Goal: Task Accomplishment & Management: Complete application form

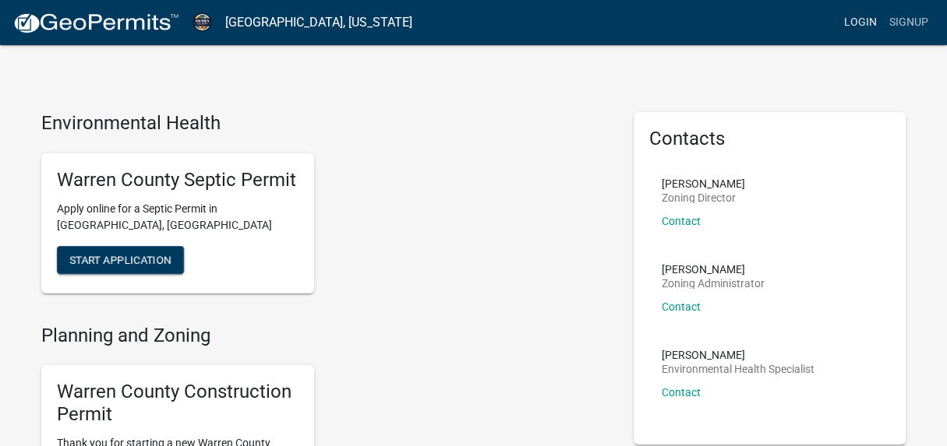
click at [854, 19] on link "Login" at bounding box center [860, 23] width 45 height 30
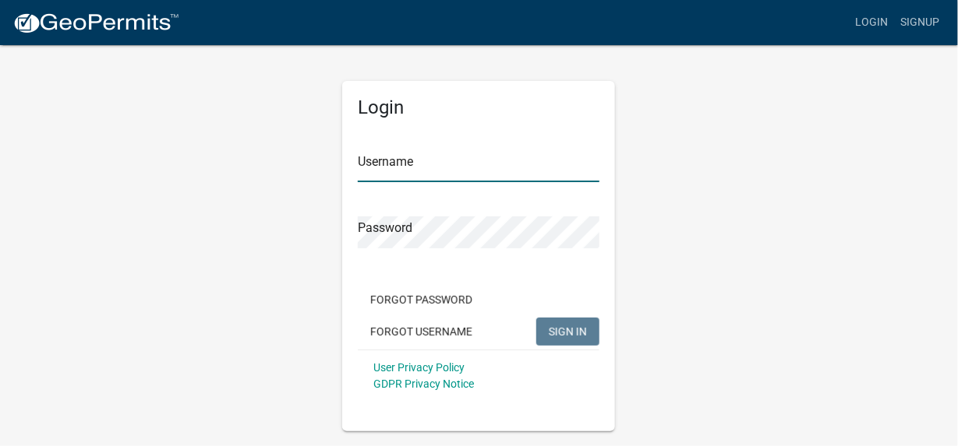
click at [391, 161] on input "Username" at bounding box center [479, 166] width 242 height 32
type input "[EMAIL_ADDRESS][DOMAIN_NAME]"
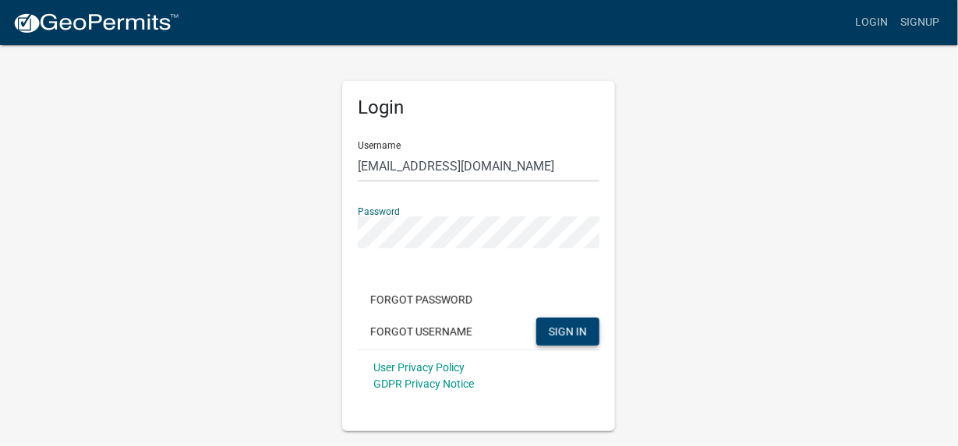
click at [577, 331] on span "SIGN IN" at bounding box center [568, 331] width 38 height 12
click at [568, 331] on span "SIGN IN" at bounding box center [568, 331] width 38 height 12
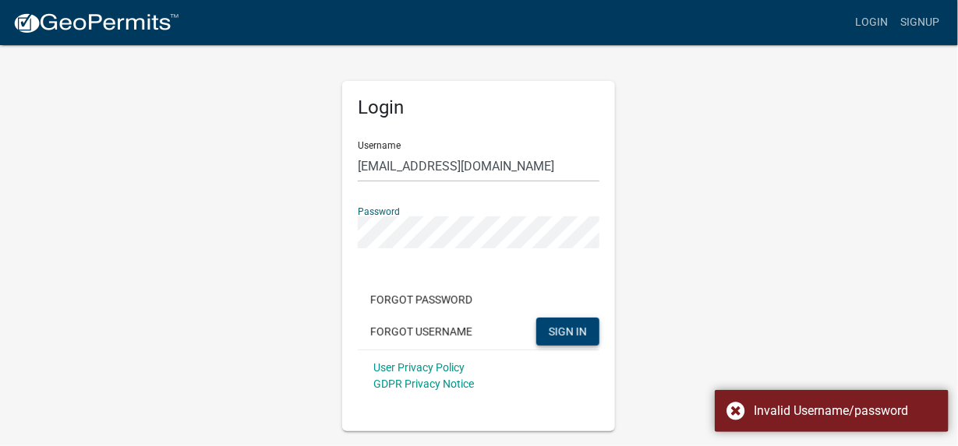
click at [298, 230] on div "Login Username [EMAIL_ADDRESS][DOMAIN_NAME] Password Forgot Password Forgot Use…" at bounding box center [479, 238] width 888 height 388
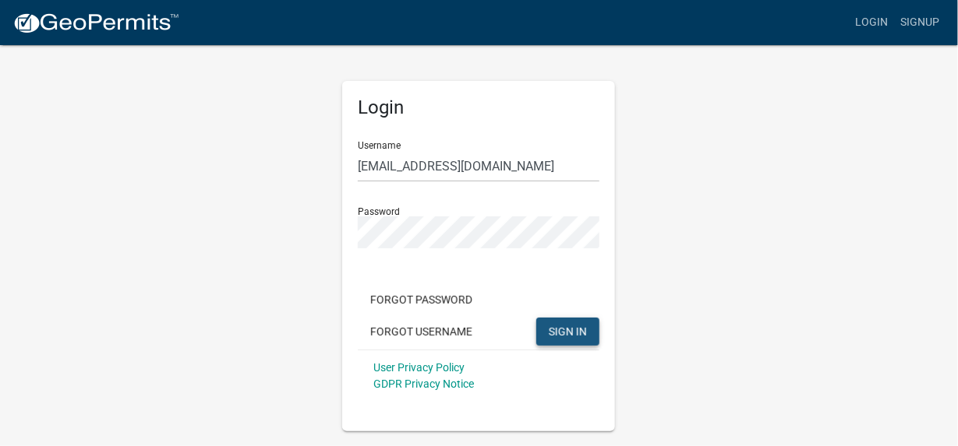
click at [581, 332] on span "SIGN IN" at bounding box center [568, 331] width 38 height 12
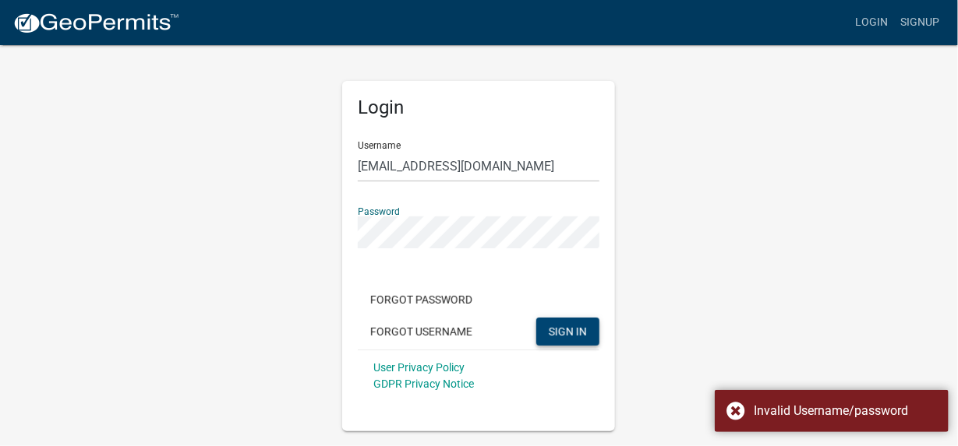
click at [282, 234] on div "Login Username [EMAIL_ADDRESS][DOMAIN_NAME] Password Forgot Password Forgot Use…" at bounding box center [479, 238] width 888 height 388
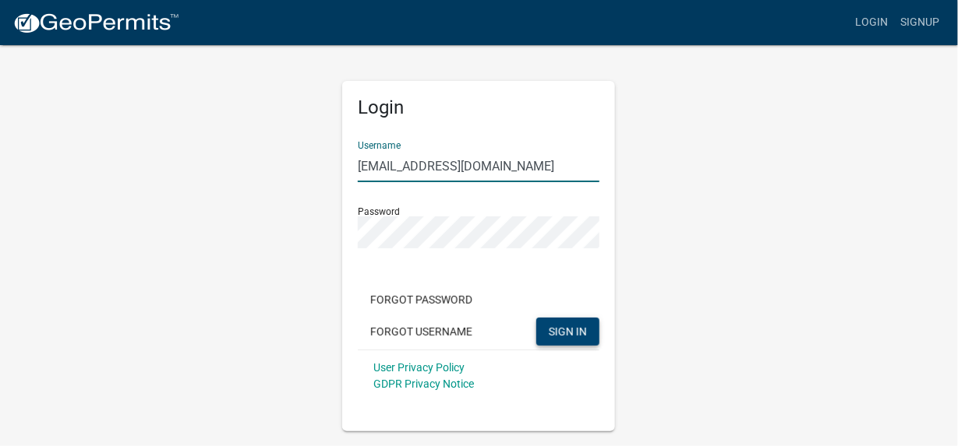
click at [503, 168] on input "[EMAIL_ADDRESS][DOMAIN_NAME]" at bounding box center [479, 166] width 242 height 32
click at [308, 234] on div "Login Username [EMAIL_ADDRESS][DOMAIN_NAME] Password Forgot Password Forgot Use…" at bounding box center [479, 238] width 888 height 388
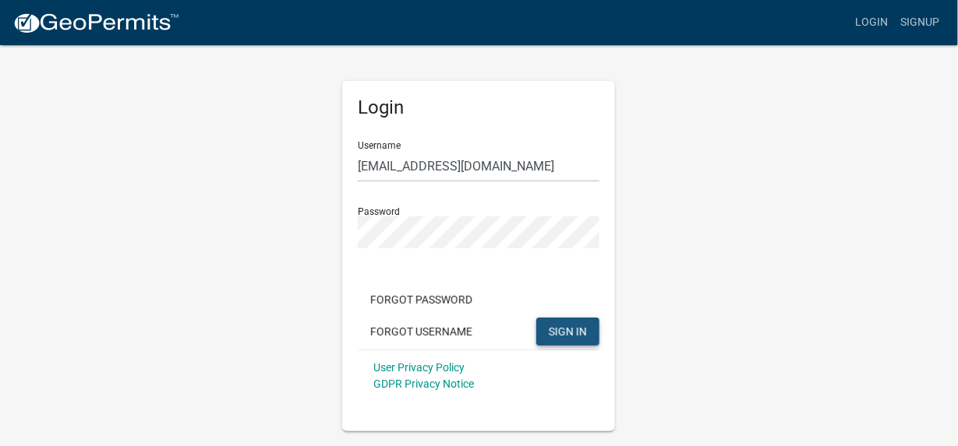
click at [576, 331] on span "SIGN IN" at bounding box center [568, 331] width 38 height 12
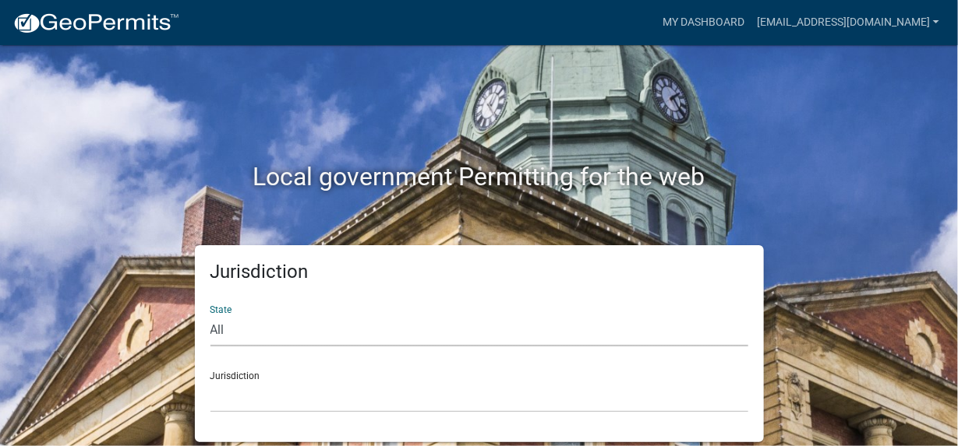
click at [277, 333] on select "All [US_STATE] [US_STATE] [US_STATE] [US_STATE] [US_STATE] [US_STATE] [US_STATE…" at bounding box center [479, 331] width 538 height 32
select select "[US_STATE]"
click at [210, 315] on select "All [US_STATE] [US_STATE] [US_STATE] [US_STATE] [US_STATE] [US_STATE] [US_STATE…" at bounding box center [479, 331] width 538 height 32
click at [271, 379] on div "Jurisdiction [GEOGRAPHIC_DATA], [US_STATE] [GEOGRAPHIC_DATA], [US_STATE] [GEOGR…" at bounding box center [479, 386] width 538 height 54
click at [284, 383] on select "[GEOGRAPHIC_DATA], [US_STATE] [GEOGRAPHIC_DATA], [US_STATE] [GEOGRAPHIC_DATA], …" at bounding box center [479, 397] width 538 height 32
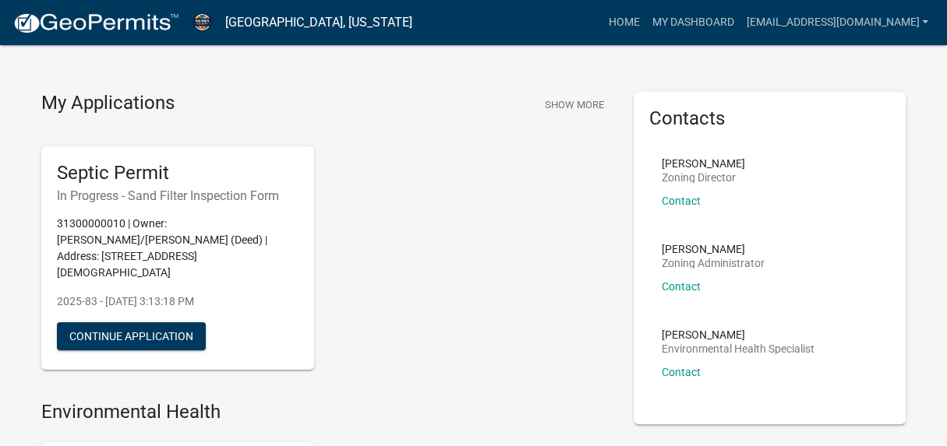
scroll to position [77, 0]
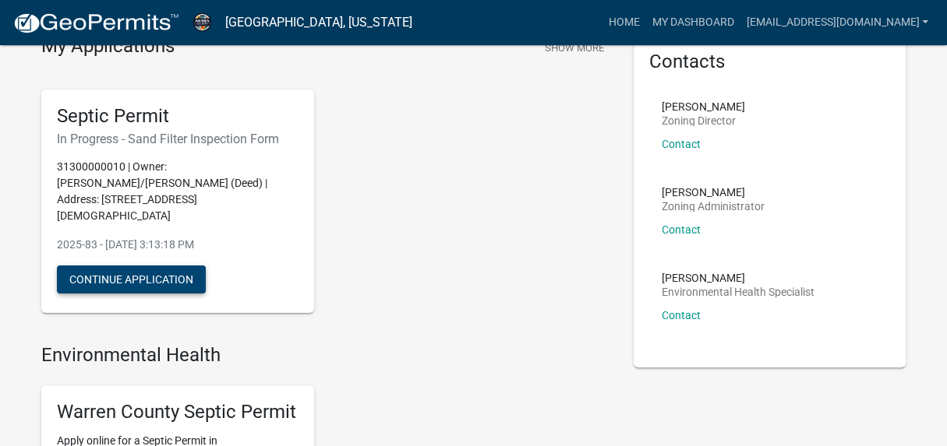
click at [150, 266] on button "Continue Application" at bounding box center [131, 280] width 149 height 28
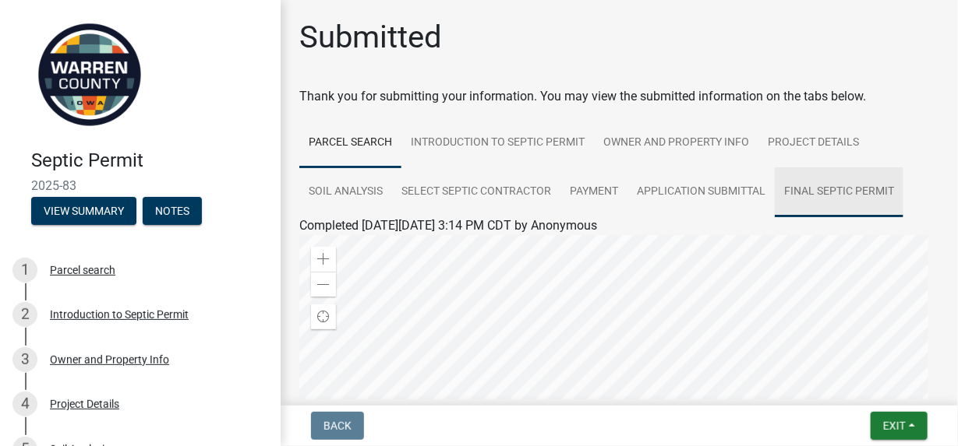
click at [812, 191] on link "Final Septic Permit" at bounding box center [838, 193] width 129 height 50
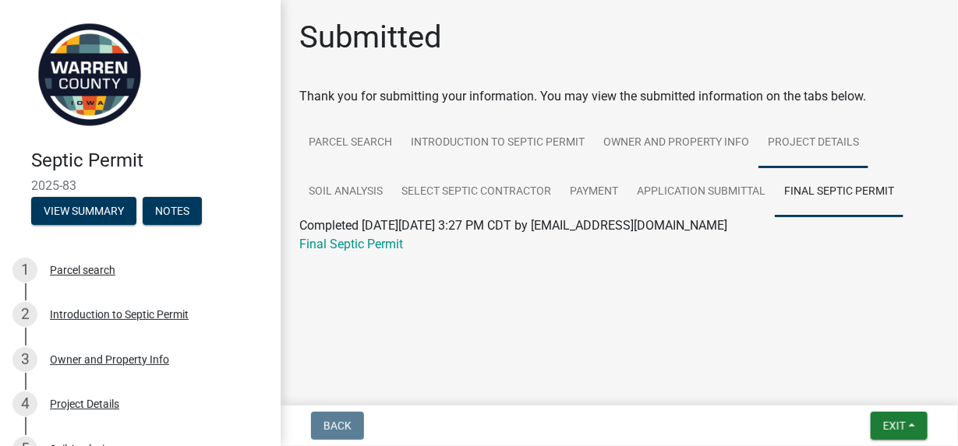
click at [807, 139] on link "Project Details" at bounding box center [813, 143] width 110 height 50
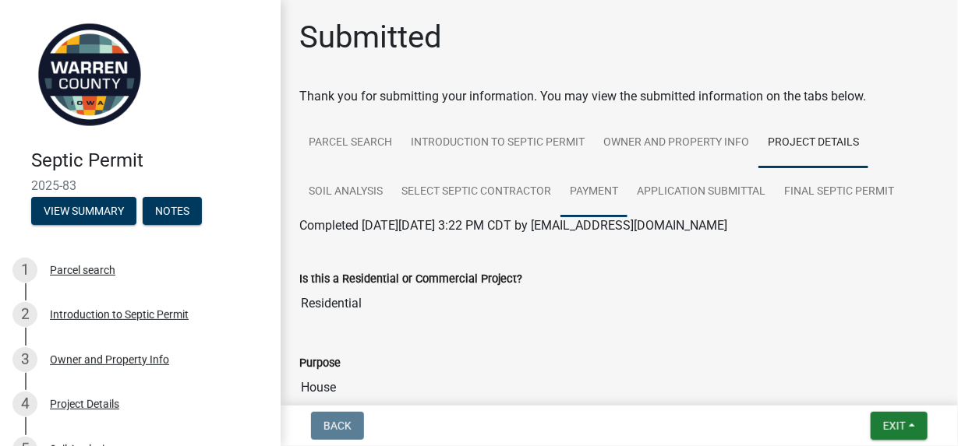
click at [586, 194] on link "Payment" at bounding box center [593, 193] width 67 height 50
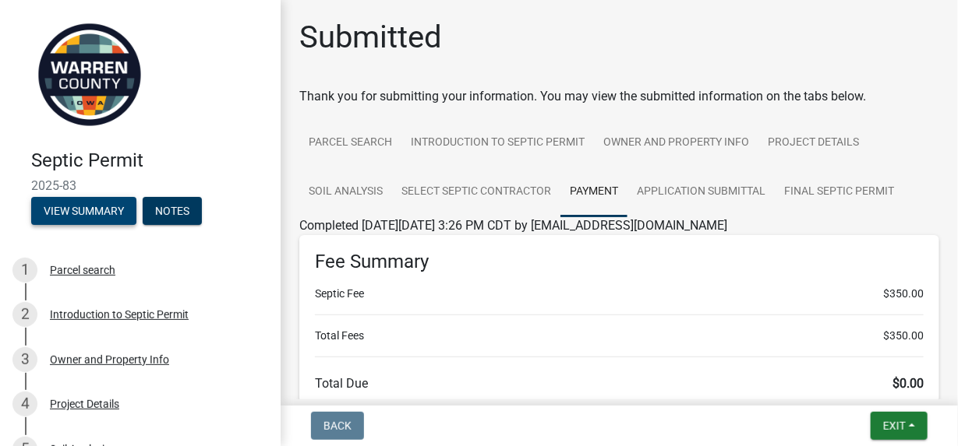
click at [105, 213] on button "View Summary" at bounding box center [83, 211] width 105 height 28
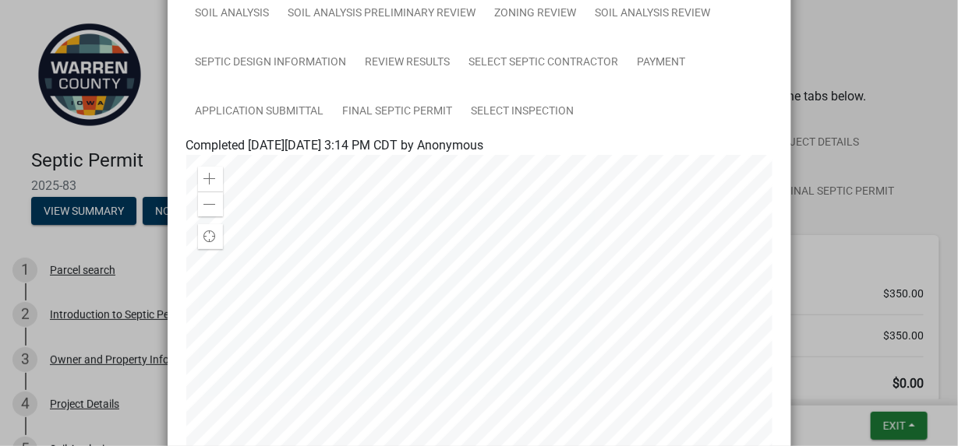
scroll to position [95, 0]
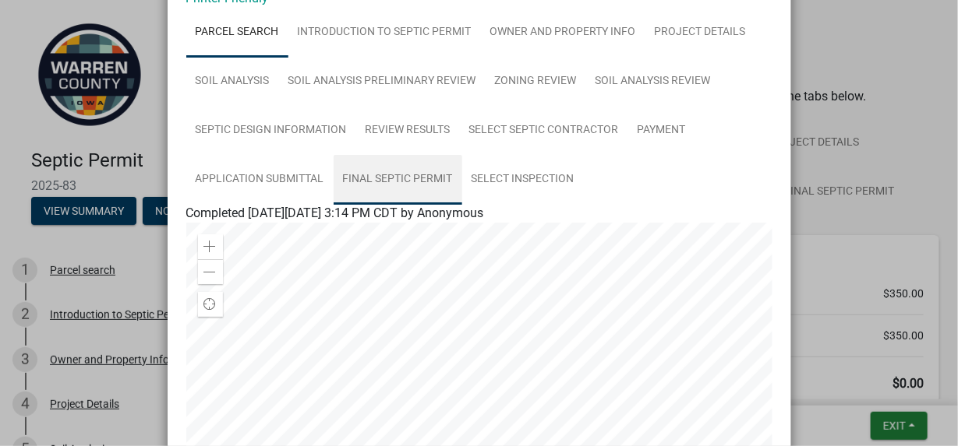
click at [412, 178] on link "Final Septic Permit" at bounding box center [397, 180] width 129 height 50
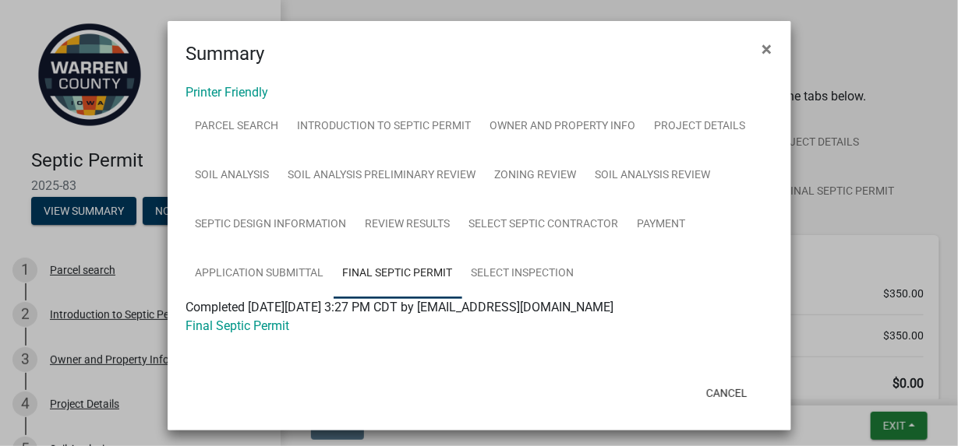
scroll to position [0, 0]
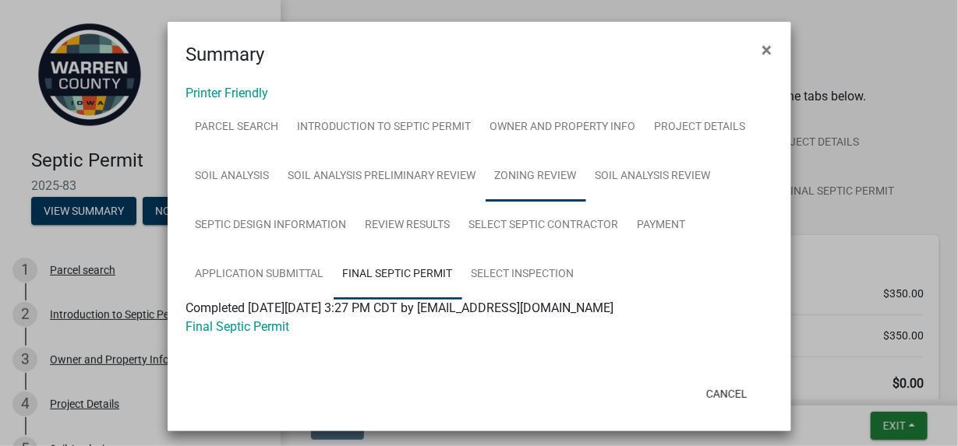
click at [551, 176] on link "Zoning Review" at bounding box center [535, 177] width 101 height 50
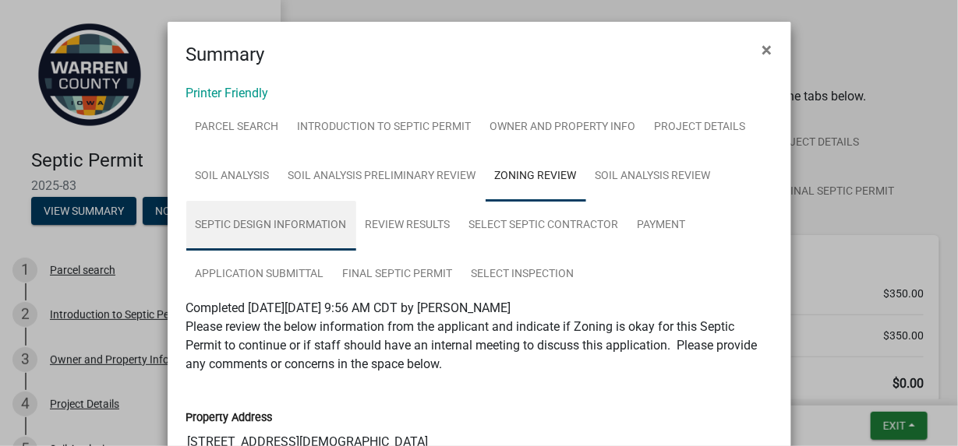
click at [287, 226] on link "Septic Design Information" at bounding box center [271, 226] width 170 height 50
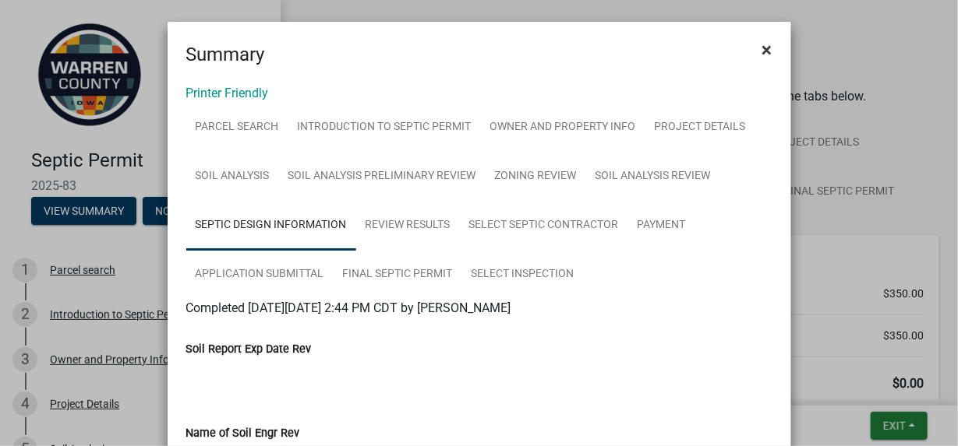
click at [762, 51] on span "×" at bounding box center [767, 50] width 10 height 22
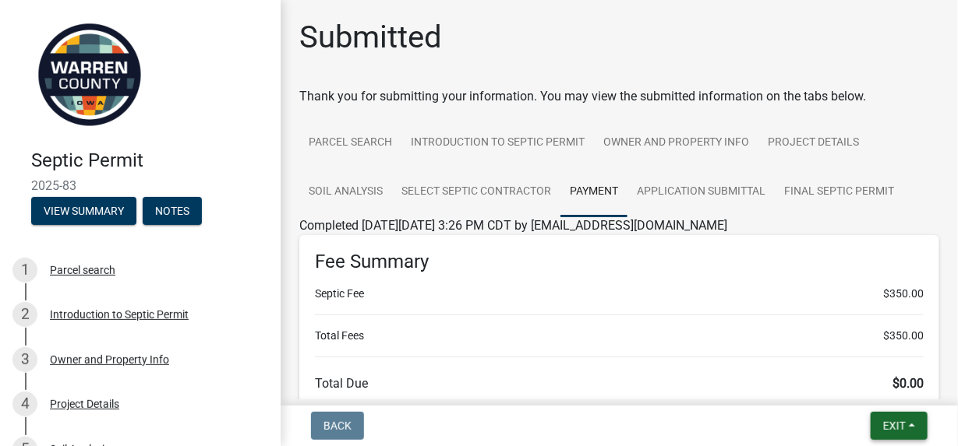
click at [897, 422] on span "Exit" at bounding box center [894, 426] width 23 height 12
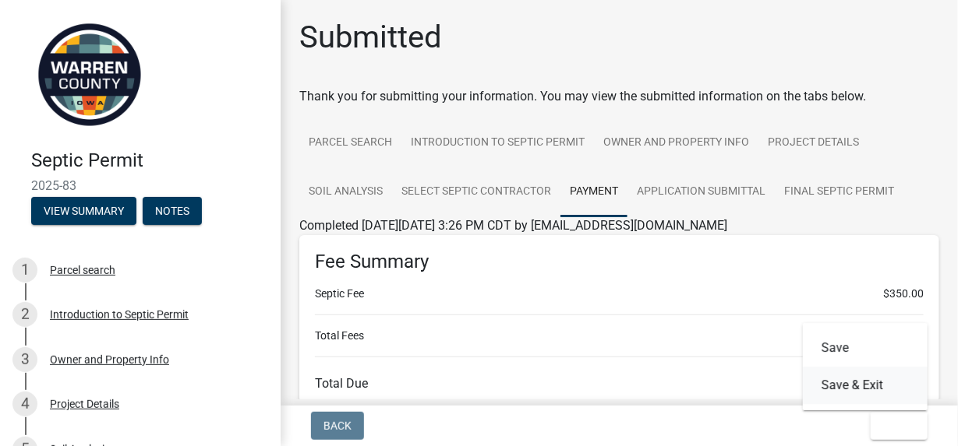
click at [854, 386] on button "Save & Exit" at bounding box center [864, 385] width 125 height 37
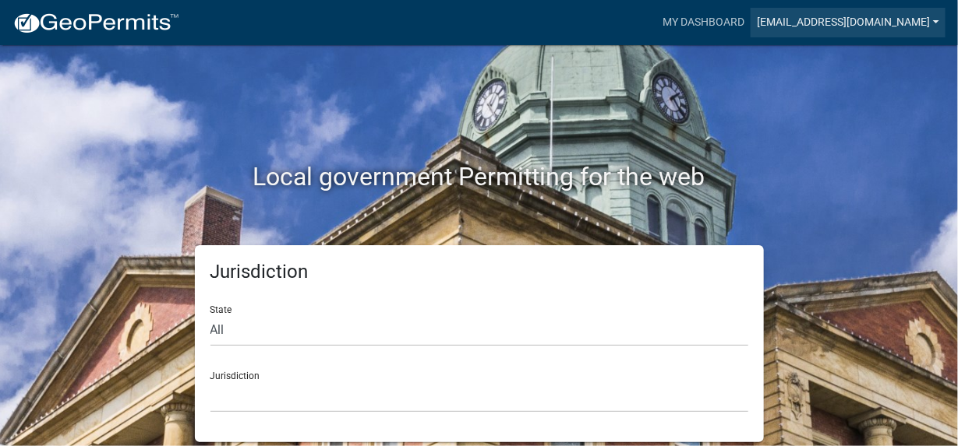
click at [932, 22] on link "[EMAIL_ADDRESS][DOMAIN_NAME]" at bounding box center [847, 23] width 195 height 30
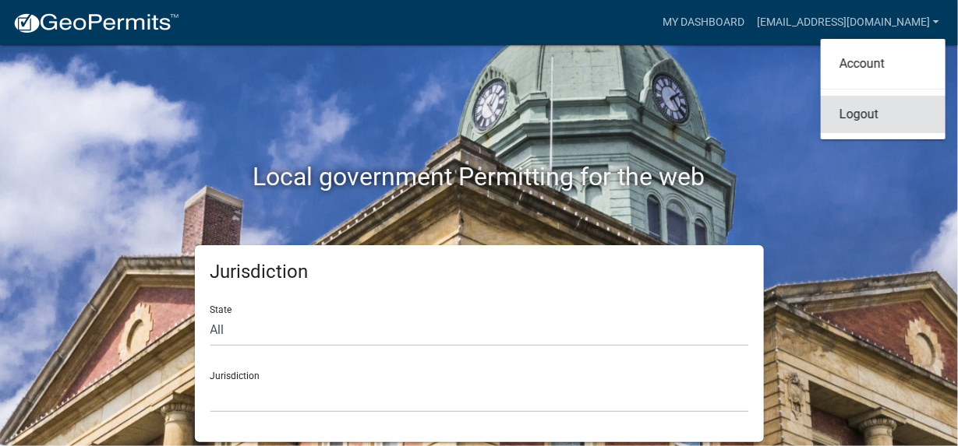
click at [874, 118] on link "Logout" at bounding box center [882, 114] width 125 height 37
